Goal: Find specific page/section: Find specific page/section

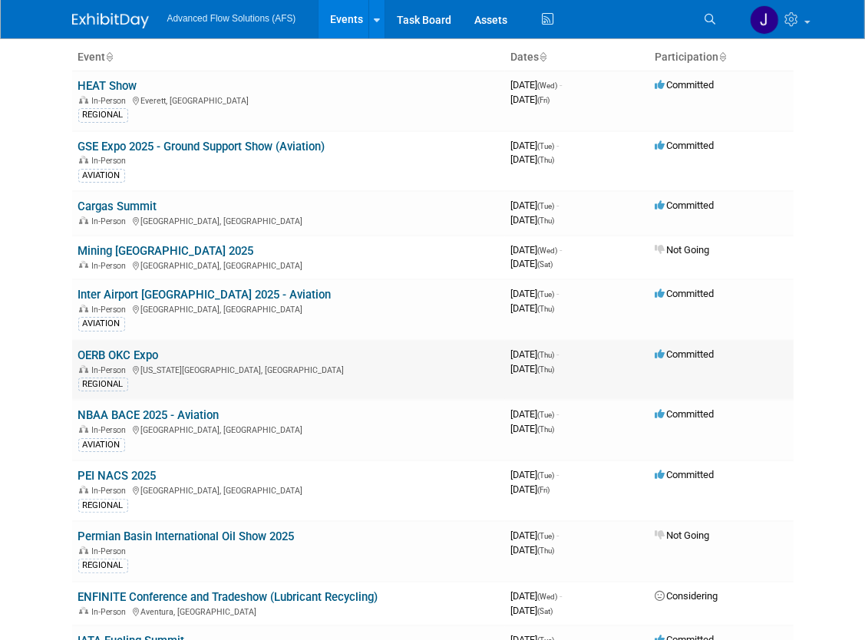
scroll to position [61, 0]
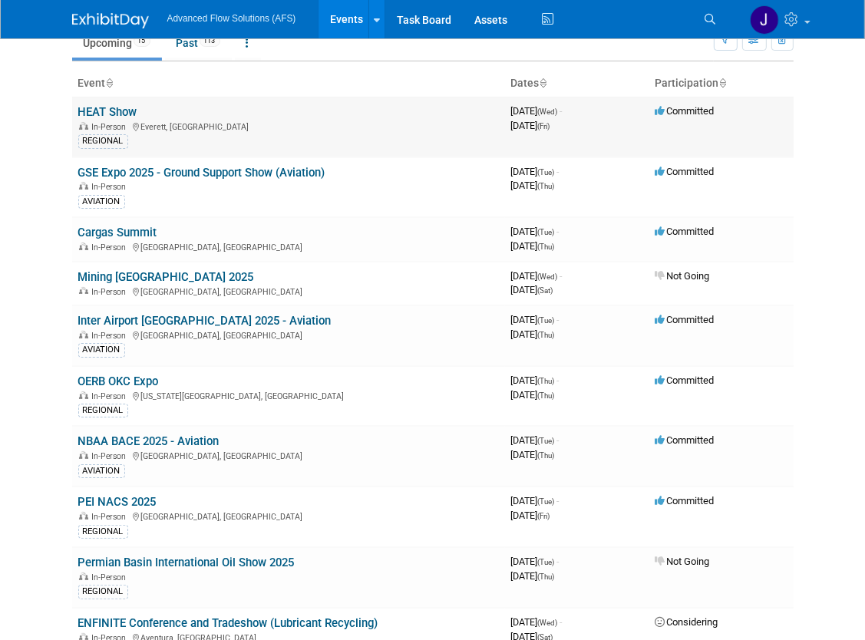
click at [97, 110] on link "HEAT Show" at bounding box center [107, 112] width 59 height 14
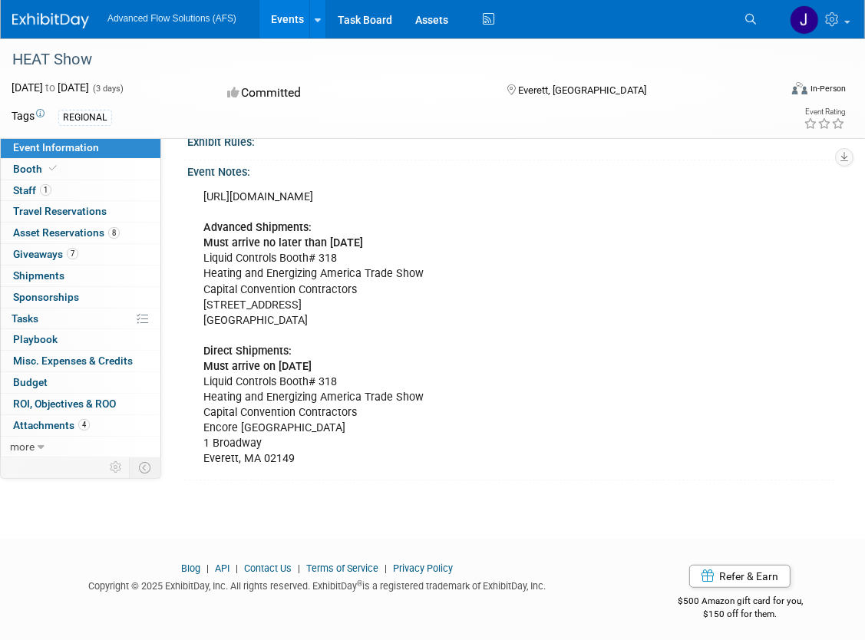
scroll to position [430, 0]
click at [25, 190] on span "Staff 1" at bounding box center [32, 190] width 38 height 12
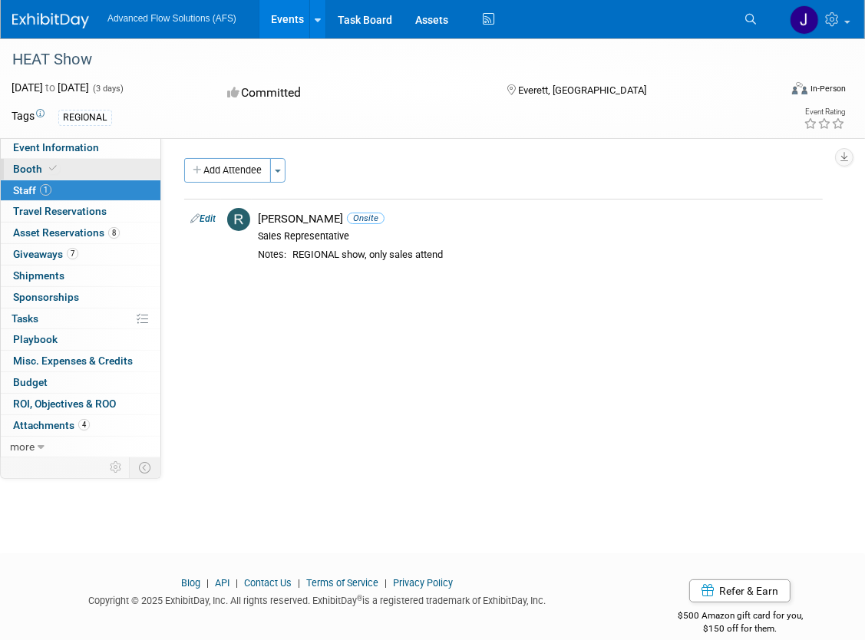
click at [37, 165] on span "Booth" at bounding box center [36, 169] width 47 height 12
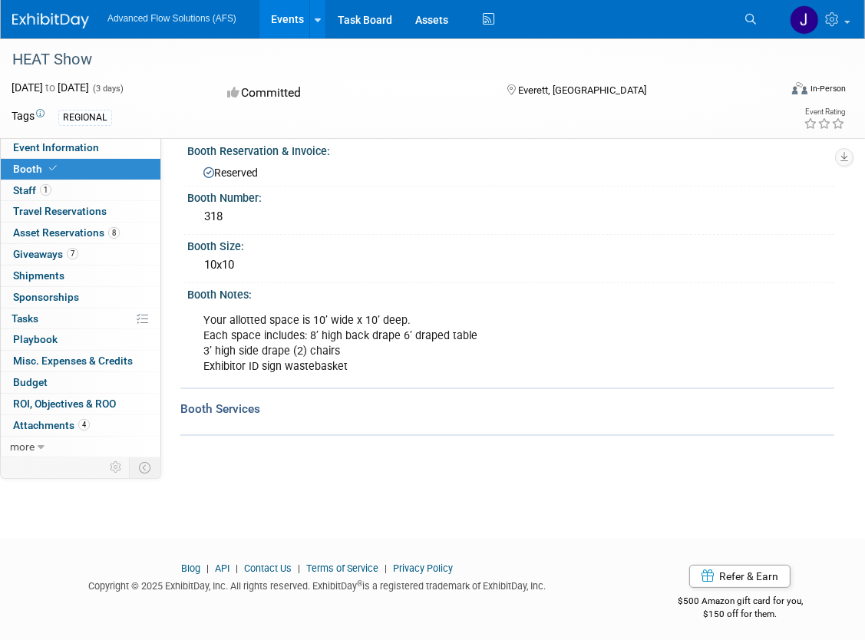
scroll to position [21, 0]
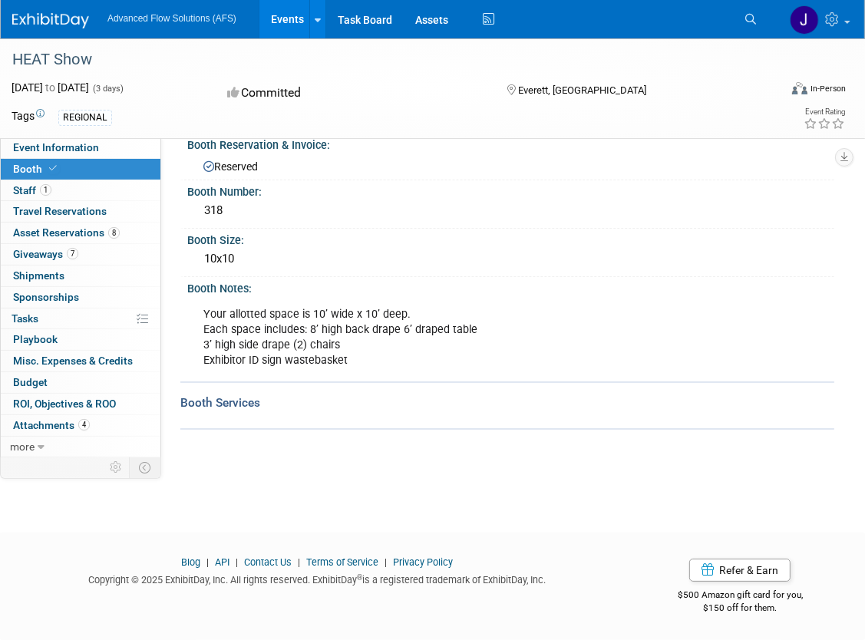
click at [536, 413] on div at bounding box center [507, 413] width 654 height 5
